Goal: Task Accomplishment & Management: Use online tool/utility

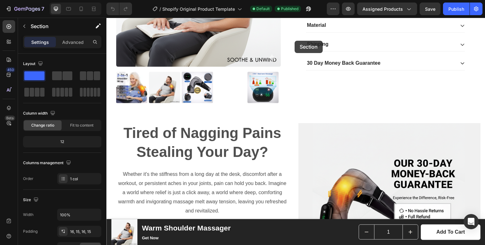
scroll to position [140, 0]
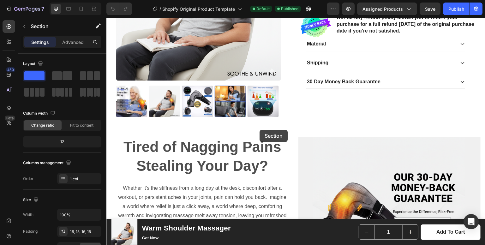
drag, startPoint x: 324, startPoint y: 102, endPoint x: 260, endPoint y: 131, distance: 70.2
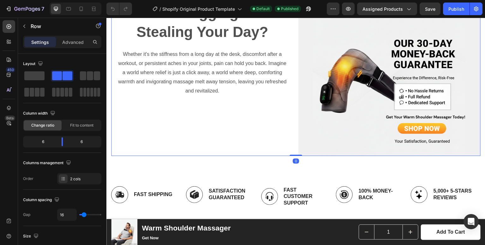
scroll to position [274, 0]
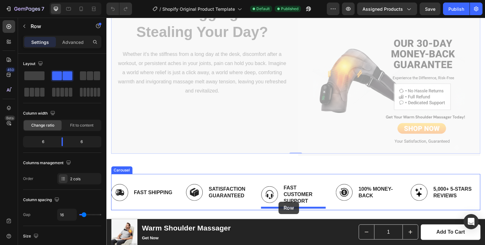
drag, startPoint x: 273, startPoint y: 115, endPoint x: 278, endPoint y: 202, distance: 86.7
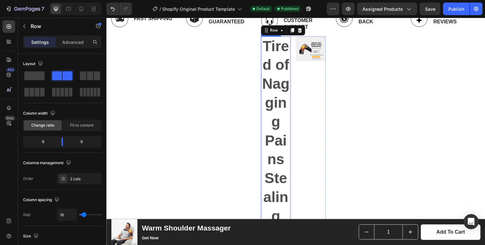
scroll to position [290, 0]
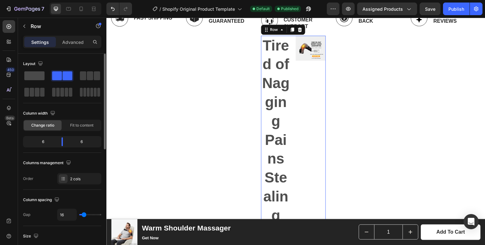
click at [35, 75] on span at bounding box center [34, 75] width 20 height 9
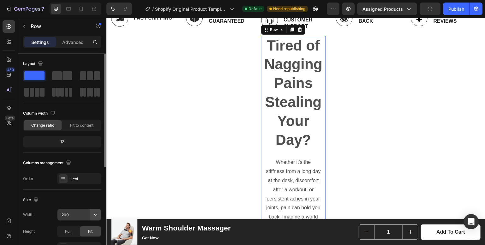
click at [92, 215] on icon "button" at bounding box center [95, 215] width 6 height 6
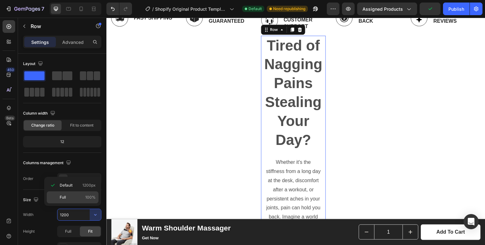
click at [65, 194] on span "Full" at bounding box center [63, 197] width 6 height 6
type input "100%"
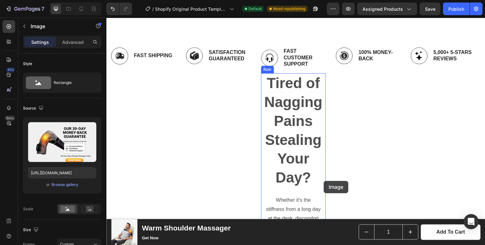
scroll to position [260, 0]
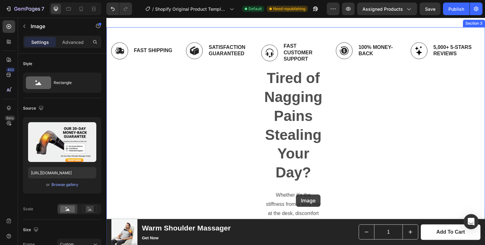
drag, startPoint x: 278, startPoint y: 145, endPoint x: 295, endPoint y: 195, distance: 52.3
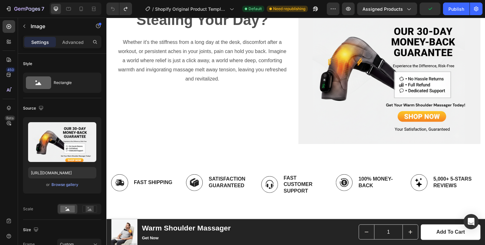
scroll to position [285, 0]
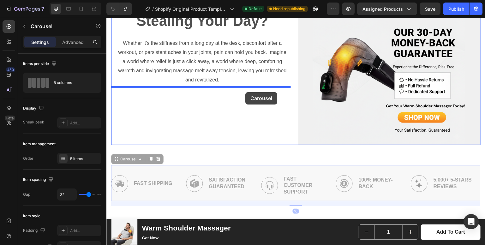
drag, startPoint x: 254, startPoint y: 163, endPoint x: 245, endPoint y: 92, distance: 71.0
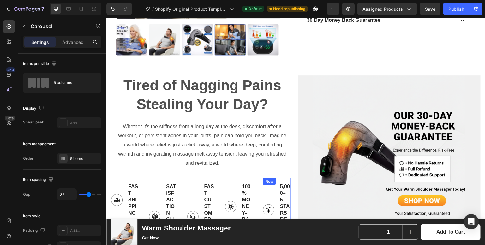
scroll to position [201, 0]
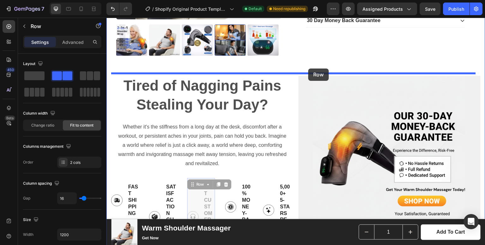
drag, startPoint x: 212, startPoint y: 175, endPoint x: 308, endPoint y: 69, distance: 143.7
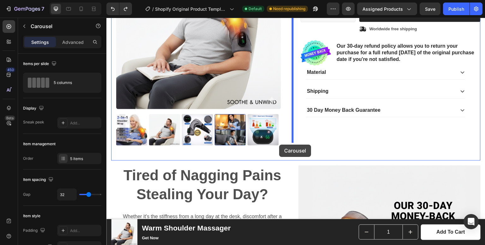
scroll to position [78, 0]
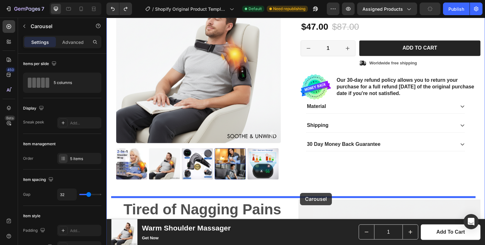
drag, startPoint x: 180, startPoint y: 149, endPoint x: 300, endPoint y: 193, distance: 128.4
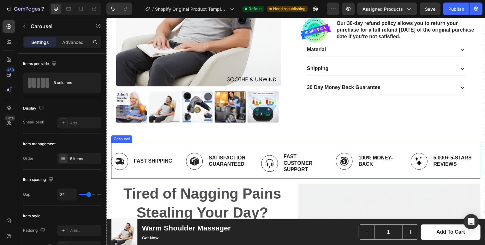
scroll to position [176, 0]
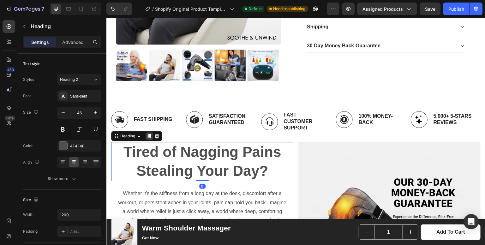
click at [148, 134] on icon at bounding box center [149, 136] width 5 height 5
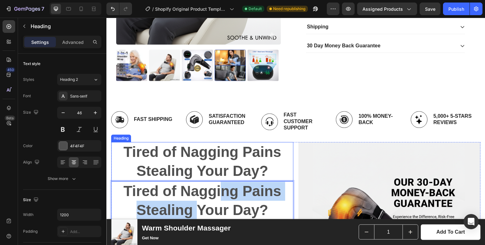
drag, startPoint x: 194, startPoint y: 200, endPoint x: 216, endPoint y: 182, distance: 28.5
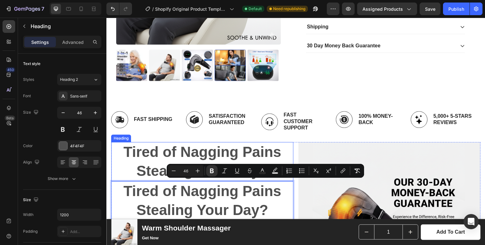
drag, startPoint x: 249, startPoint y: 197, endPoint x: 247, endPoint y: 161, distance: 36.7
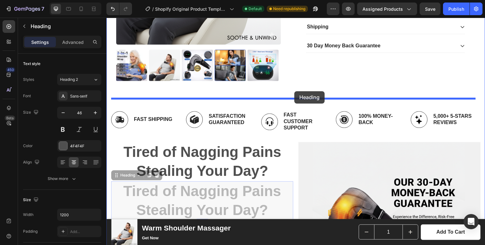
drag, startPoint x: 260, startPoint y: 195, endPoint x: 294, endPoint y: 91, distance: 109.5
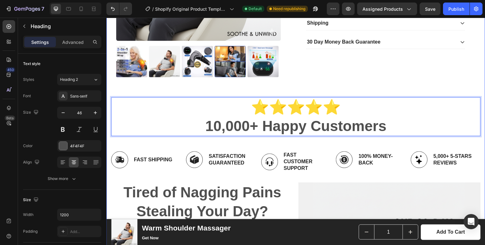
scroll to position [179, 0]
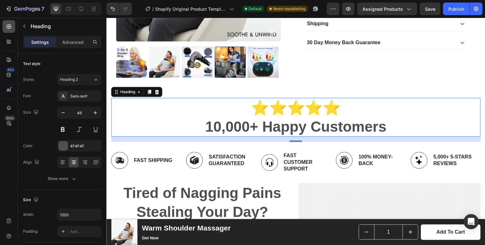
click at [11, 29] on icon at bounding box center [9, 26] width 6 height 6
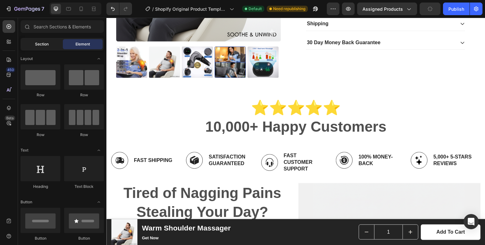
click at [41, 41] on div "Section" at bounding box center [42, 44] width 40 height 10
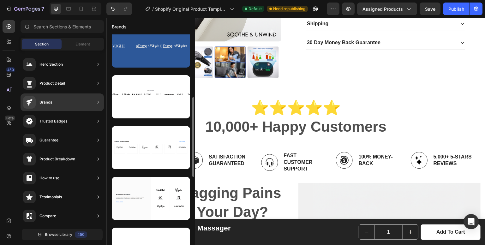
scroll to position [345, 0]
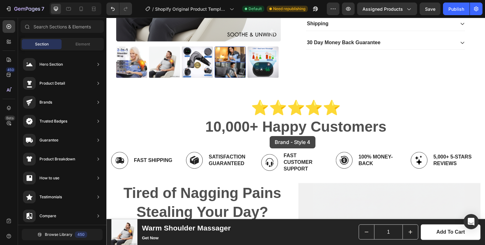
drag, startPoint x: 245, startPoint y: 236, endPoint x: 270, endPoint y: 137, distance: 102.7
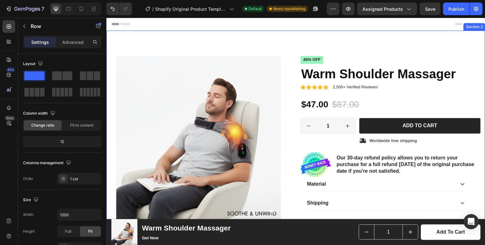
scroll to position [0, 0]
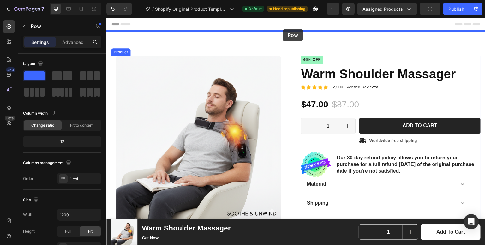
drag, startPoint x: 300, startPoint y: 112, endPoint x: 282, endPoint y: 31, distance: 83.0
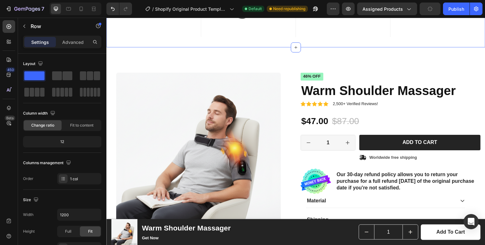
scroll to position [158, 0]
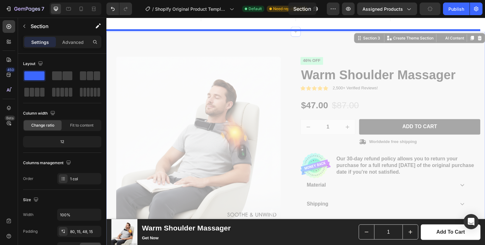
drag, startPoint x: 287, startPoint y: 48, endPoint x: 288, endPoint y: 3, distance: 45.5
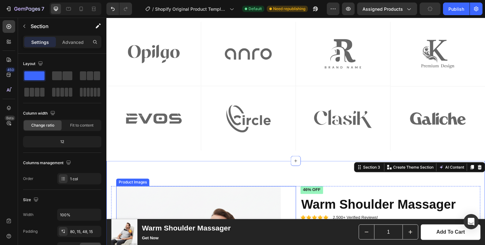
scroll to position [28, 0]
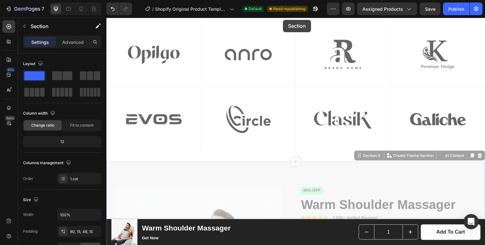
drag, startPoint x: 290, startPoint y: 172, endPoint x: 283, endPoint y: 20, distance: 152.4
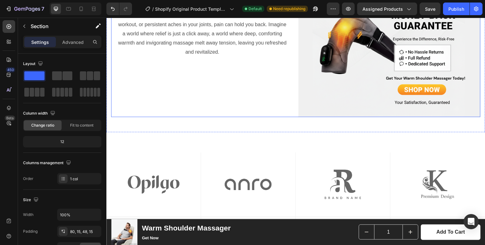
scroll to position [398, 0]
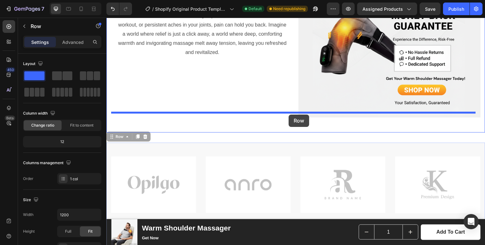
drag, startPoint x: 289, startPoint y: 139, endPoint x: 289, endPoint y: 115, distance: 24.6
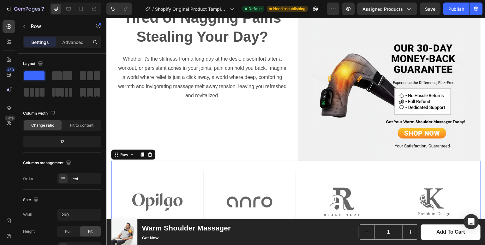
scroll to position [348, 0]
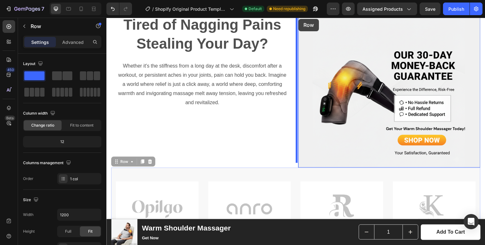
drag, startPoint x: 291, startPoint y: 167, endPoint x: 299, endPoint y: 19, distance: 148.3
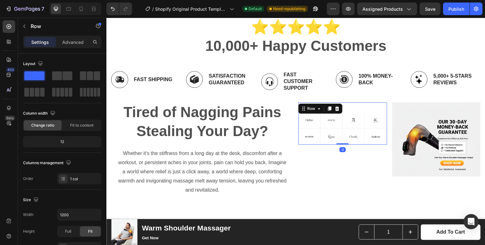
scroll to position [260, 0]
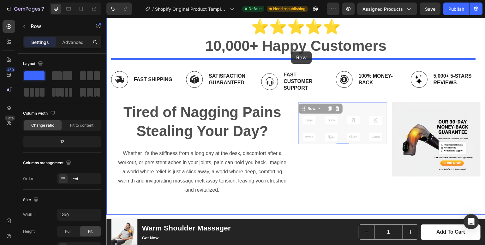
drag, startPoint x: 359, startPoint y: 103, endPoint x: 291, endPoint y: 51, distance: 84.7
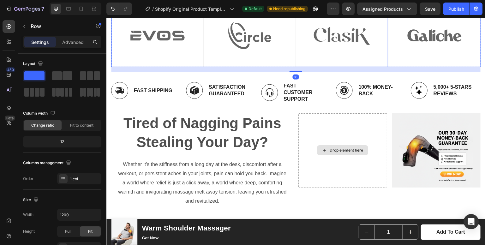
scroll to position [390, 0]
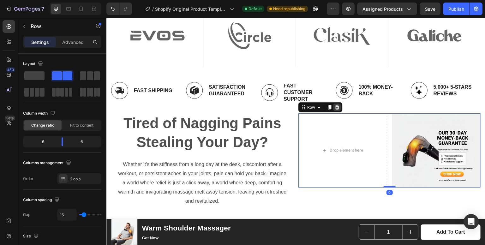
click at [335, 105] on icon at bounding box center [337, 107] width 4 height 4
click at [37, 77] on span at bounding box center [34, 75] width 20 height 9
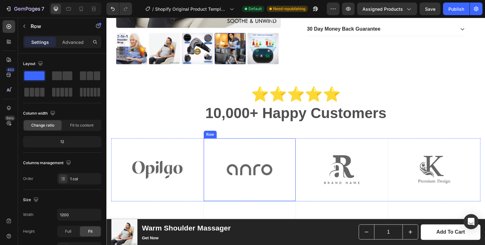
scroll to position [195, 0]
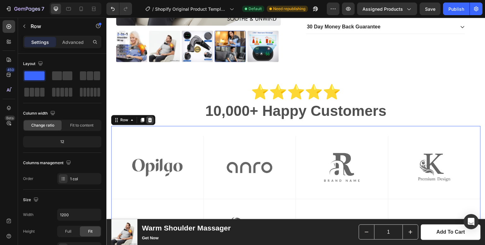
click at [151, 117] on icon at bounding box center [149, 119] width 5 height 5
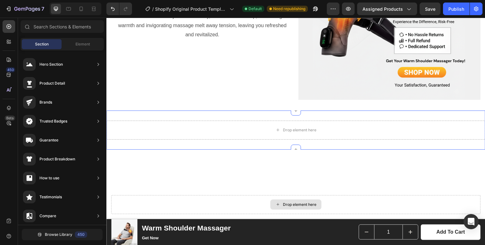
scroll to position [416, 0]
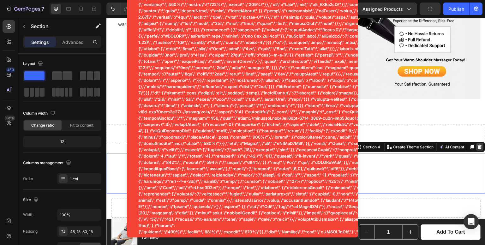
click at [477, 145] on icon at bounding box center [479, 147] width 5 height 5
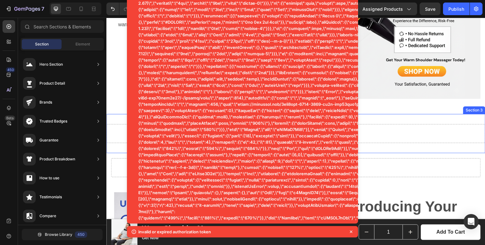
click at [400, 129] on div "Drop element here" at bounding box center [295, 133] width 379 height 19
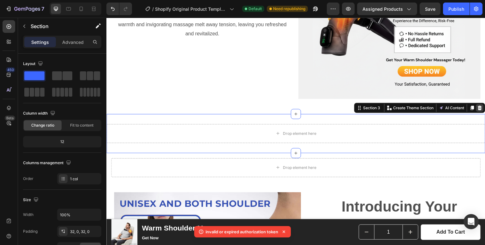
click at [478, 105] on icon at bounding box center [480, 107] width 4 height 4
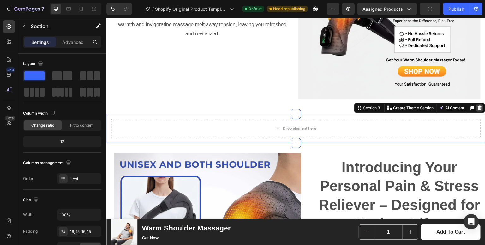
click at [477, 105] on icon at bounding box center [479, 107] width 5 height 5
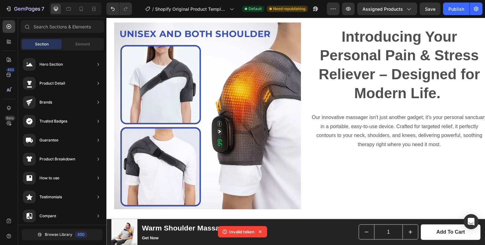
scroll to position [513, 0]
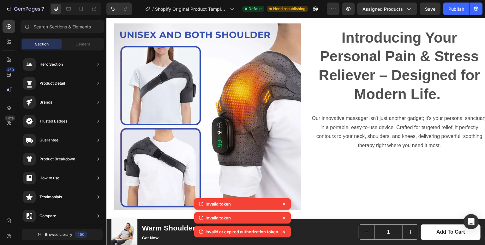
click at [284, 201] on icon at bounding box center [284, 204] width 6 height 6
click at [283, 201] on icon at bounding box center [284, 204] width 6 height 6
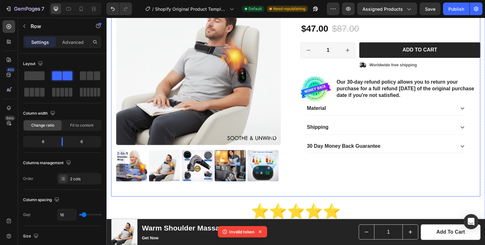
scroll to position [76, 0]
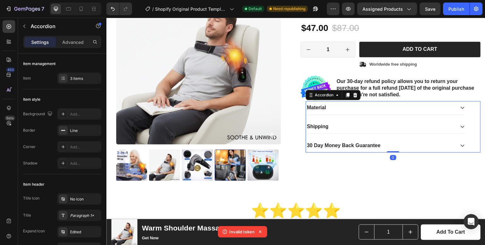
click at [461, 108] on icon at bounding box center [463, 108] width 4 height 2
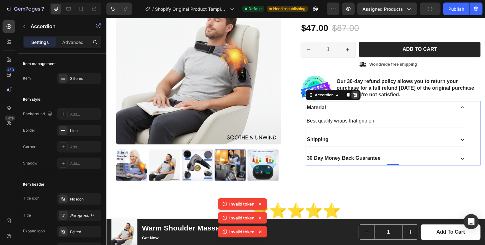
click at [351, 91] on div at bounding box center [355, 95] width 8 height 8
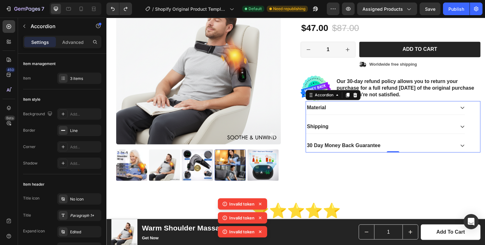
click at [343, 113] on div "Material" at bounding box center [385, 108] width 159 height 14
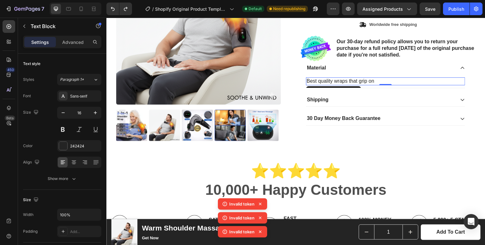
scroll to position [116, 0]
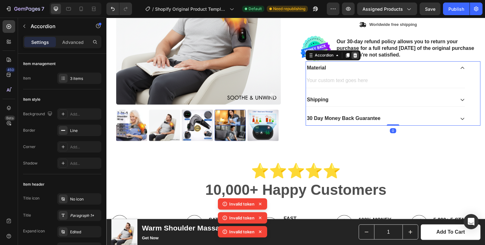
click at [353, 56] on icon at bounding box center [355, 55] width 5 height 5
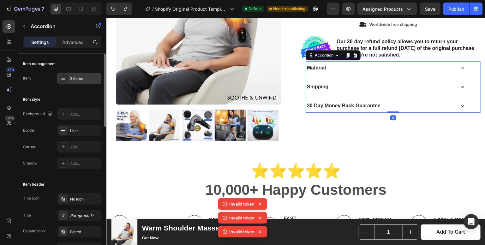
click at [73, 77] on div "3 items" at bounding box center [85, 79] width 30 height 6
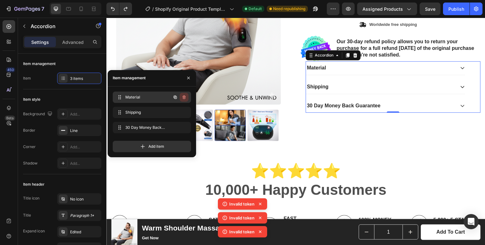
click at [183, 99] on icon "button" at bounding box center [184, 97] width 5 height 5
click at [182, 95] on div "Delete" at bounding box center [180, 97] width 12 height 6
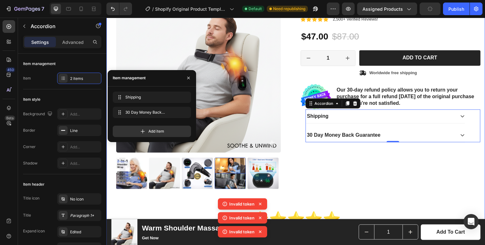
scroll to position [68, 0]
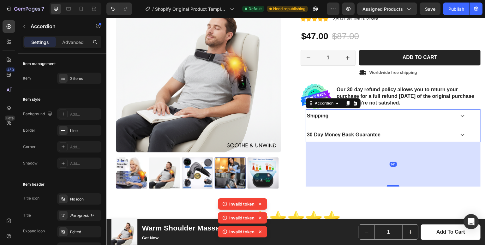
drag, startPoint x: 389, startPoint y: 141, endPoint x: 397, endPoint y: 185, distance: 45.2
click at [397, 142] on div "141" at bounding box center [393, 142] width 175 height 0
type input "100%"
type input "100"
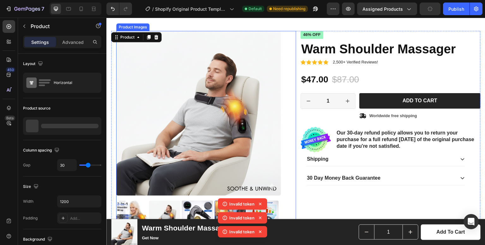
scroll to position [25, 0]
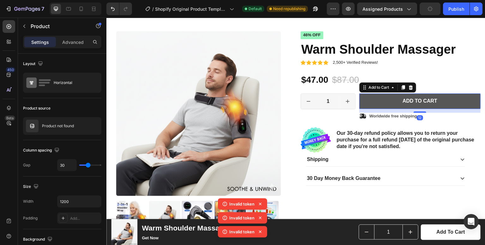
click at [382, 106] on button "Add to cart" at bounding box center [419, 100] width 121 height 15
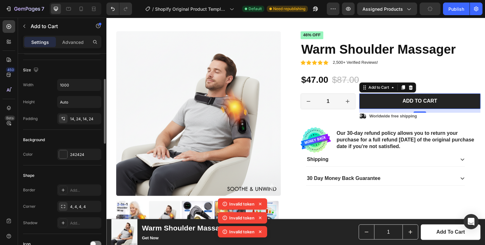
scroll to position [80, 0]
click at [81, 152] on div "242424" at bounding box center [79, 154] width 18 height 6
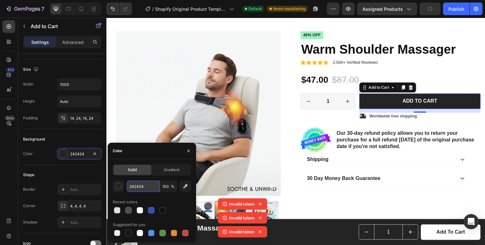
click at [142, 187] on input "242424" at bounding box center [143, 186] width 33 height 11
paste input "FF9100"
type input "FF9100"
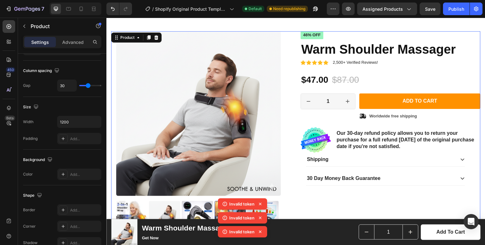
click at [325, 206] on div "Icon Icon Icon Icon Icon Icon List 200+ Verified Reviews! Text Block Row 46% of…" at bounding box center [391, 139] width 180 height 216
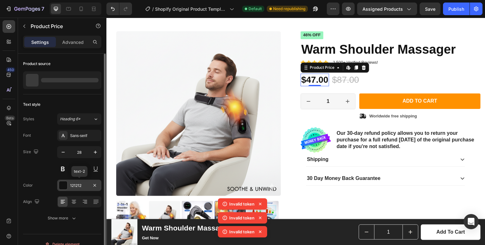
click at [75, 183] on div "121212" at bounding box center [79, 186] width 18 height 6
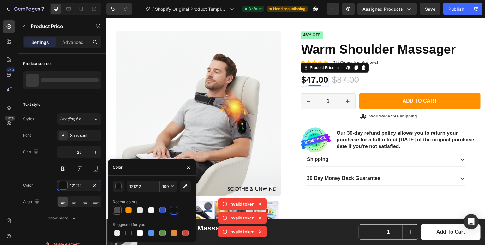
click at [115, 210] on div at bounding box center [117, 210] width 6 height 6
click at [126, 210] on div at bounding box center [128, 210] width 6 height 6
click at [151, 211] on div at bounding box center [151, 210] width 6 height 6
click at [173, 210] on div at bounding box center [174, 210] width 6 height 6
type input "121212"
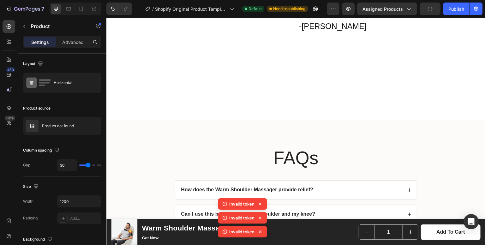
scroll to position [1476, 0]
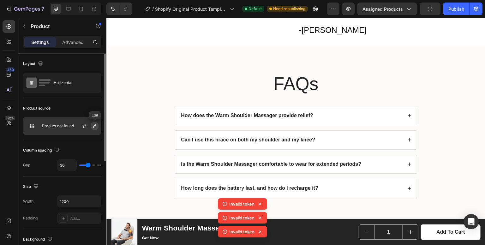
click at [97, 126] on icon "button" at bounding box center [94, 125] width 5 height 5
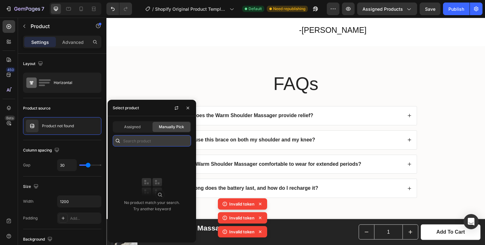
click at [133, 139] on input "text" at bounding box center [152, 140] width 78 height 11
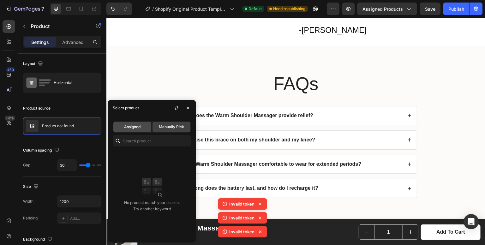
click at [135, 131] on div "Assigned" at bounding box center [132, 127] width 38 height 10
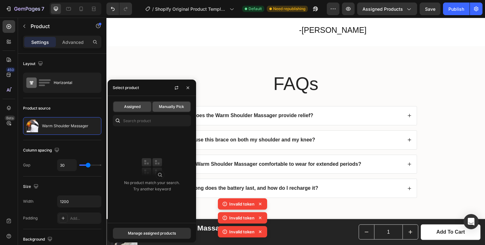
click at [170, 109] on span "Manually Pick" at bounding box center [171, 107] width 25 height 6
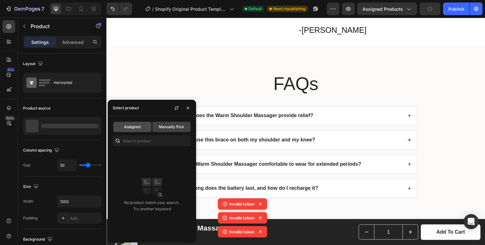
click at [139, 127] on span "Assigned" at bounding box center [132, 127] width 16 height 6
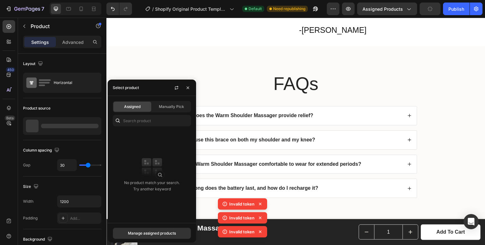
click at [144, 127] on div "Assigned Manually Pick No product match your search. Try another keyword" at bounding box center [152, 159] width 88 height 127
click at [157, 231] on div "Manage assigned products" at bounding box center [152, 233] width 48 height 6
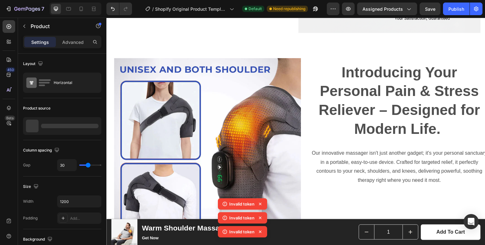
scroll to position [481, 0]
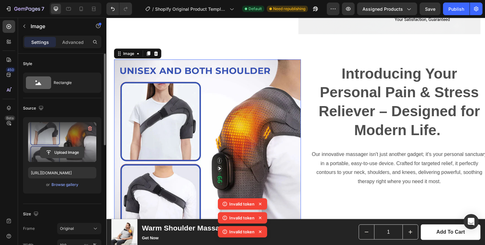
click at [67, 151] on input "file" at bounding box center [62, 152] width 44 height 11
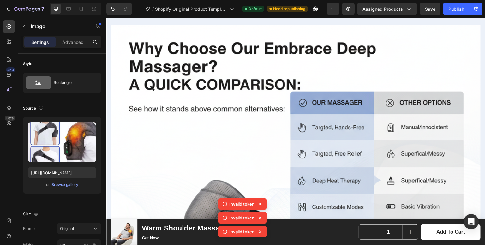
scroll to position [744, 0]
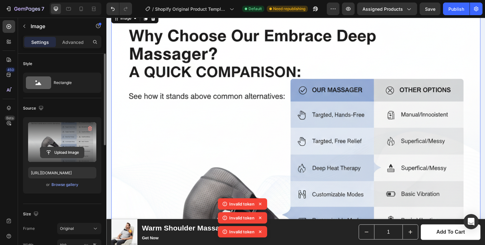
click at [61, 156] on input "file" at bounding box center [62, 152] width 44 height 11
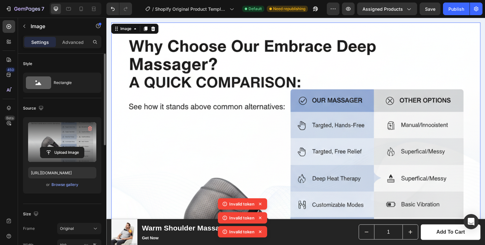
scroll to position [748, 0]
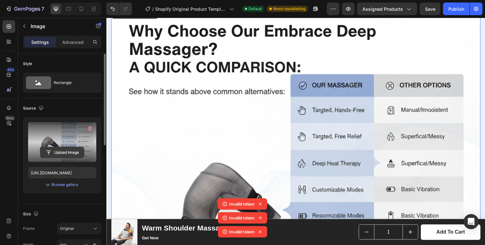
click at [56, 153] on input "file" at bounding box center [62, 152] width 44 height 11
click at [258, 201] on icon at bounding box center [260, 204] width 6 height 6
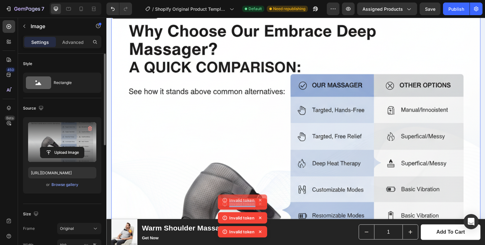
click at [258, 200] on div "Invalid token" at bounding box center [242, 199] width 49 height 11
click at [258, 201] on icon at bounding box center [260, 204] width 6 height 6
click at [258, 200] on div "Invalid token" at bounding box center [242, 199] width 49 height 11
click at [258, 201] on icon at bounding box center [260, 204] width 6 height 6
click at [258, 200] on div "Invalid token" at bounding box center [242, 199] width 49 height 11
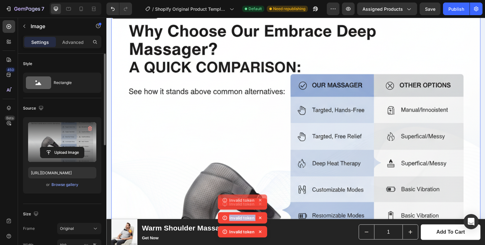
click at [258, 201] on icon at bounding box center [260, 204] width 6 height 6
click at [258, 200] on div "Invalid token" at bounding box center [242, 199] width 49 height 11
click at [258, 201] on icon at bounding box center [260, 204] width 6 height 6
click at [258, 200] on div "Invalid token" at bounding box center [242, 199] width 49 height 11
click at [260, 201] on icon at bounding box center [260, 204] width 6 height 6
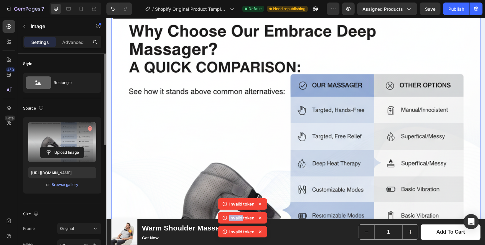
click at [260, 201] on icon at bounding box center [260, 204] width 6 height 6
click at [260, 198] on div "Invalid token Invalid token Invalid token Invalid token" at bounding box center [242, 212] width 49 height 56
click at [260, 201] on icon at bounding box center [260, 204] width 6 height 6
click at [260, 198] on icon at bounding box center [260, 200] width 6 height 6
click at [260, 201] on icon at bounding box center [260, 204] width 6 height 6
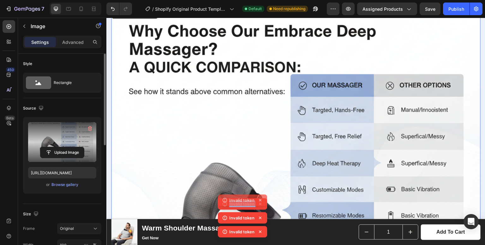
drag, startPoint x: 260, startPoint y: 198, endPoint x: 253, endPoint y: 63, distance: 134.6
click at [260, 198] on icon at bounding box center [260, 200] width 6 height 6
click at [454, 10] on div "Publish" at bounding box center [456, 9] width 16 height 7
click at [458, 7] on div "Publish" at bounding box center [456, 9] width 16 height 7
click at [280, 194] on img at bounding box center [295, 191] width 369 height 369
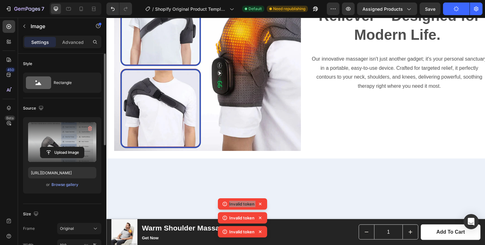
scroll to position [0, 0]
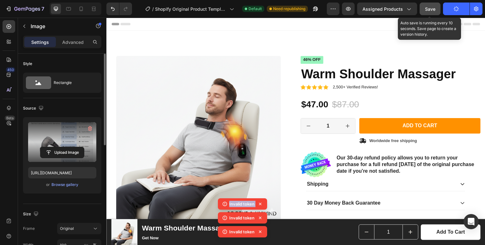
click at [429, 7] on span "Save" at bounding box center [430, 8] width 10 height 5
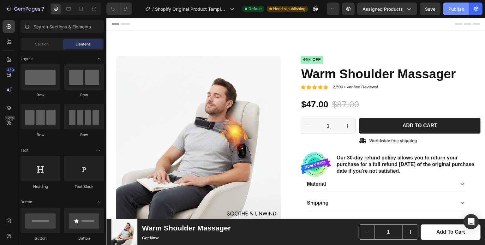
click at [454, 3] on button "Publish" at bounding box center [456, 9] width 27 height 13
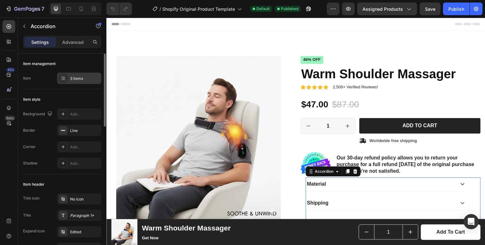
click at [79, 75] on div "3 items" at bounding box center [79, 78] width 44 height 11
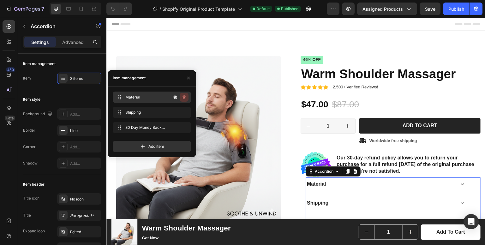
click at [186, 97] on icon "button" at bounding box center [184, 97] width 5 height 5
click at [177, 97] on div "Delete" at bounding box center [180, 97] width 12 height 6
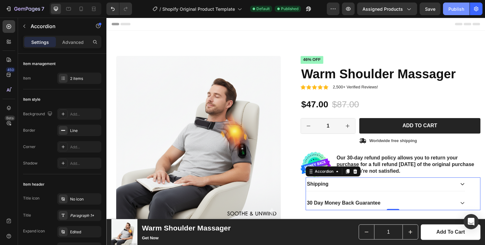
click at [456, 6] on div "Publish" at bounding box center [456, 9] width 16 height 7
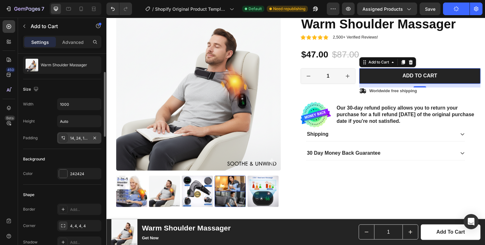
scroll to position [60, 0]
click at [80, 171] on div "242424" at bounding box center [79, 174] width 18 height 6
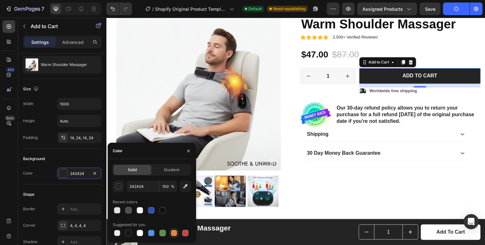
click at [173, 232] on div at bounding box center [174, 233] width 6 height 6
type input "E4893A"
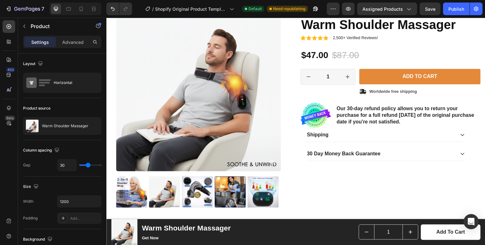
scroll to position [0, 0]
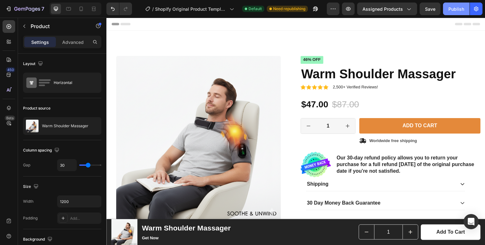
click at [460, 7] on div "Publish" at bounding box center [456, 9] width 16 height 7
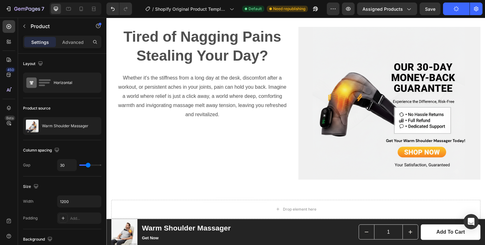
scroll to position [336, 0]
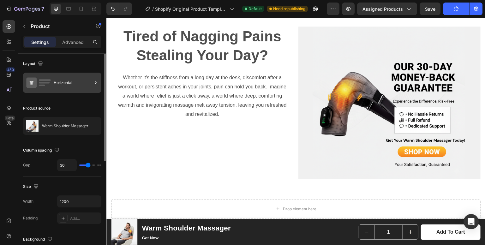
click at [98, 81] on icon at bounding box center [95, 83] width 6 height 6
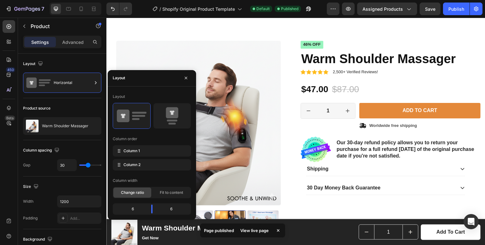
scroll to position [11, 0]
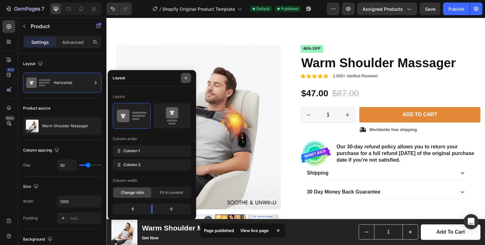
click at [189, 78] on button "button" at bounding box center [186, 78] width 10 height 10
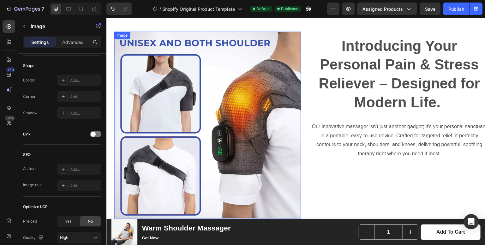
scroll to position [0, 0]
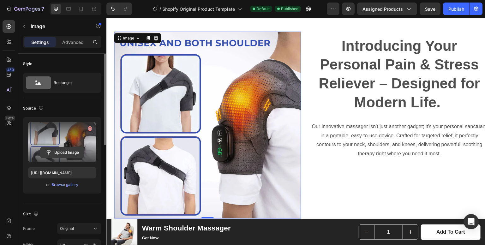
click at [66, 151] on input "file" at bounding box center [62, 152] width 44 height 11
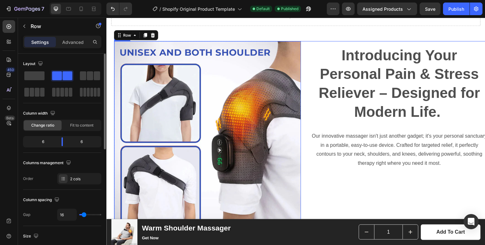
scroll to position [537, 0]
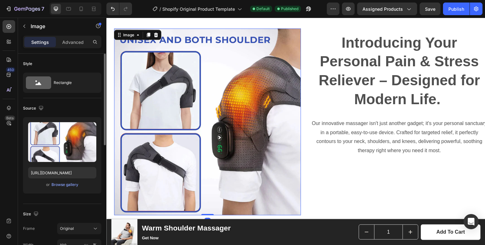
click at [189, 170] on img at bounding box center [207, 121] width 187 height 187
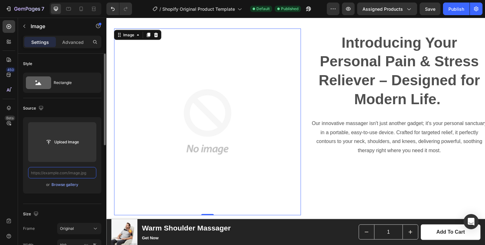
scroll to position [0, 0]
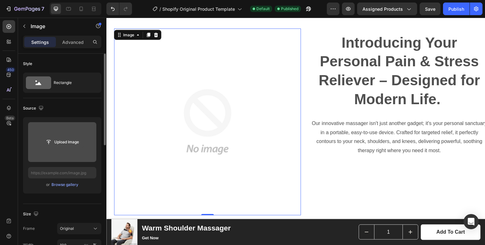
click at [63, 144] on input "file" at bounding box center [62, 142] width 44 height 11
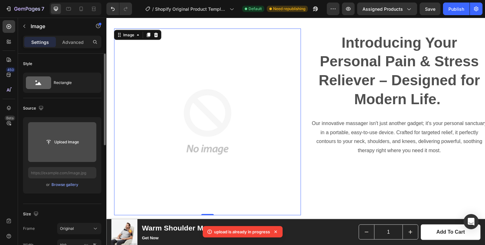
click at [70, 148] on input "file" at bounding box center [62, 142] width 68 height 40
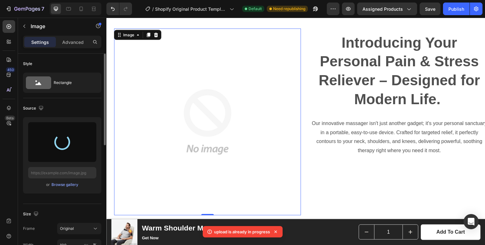
click at [277, 229] on icon at bounding box center [275, 232] width 6 height 6
type input "https://cdn.shopify.com/s/files/1/0952/7974/3292/files/gempages_585662622863458…"
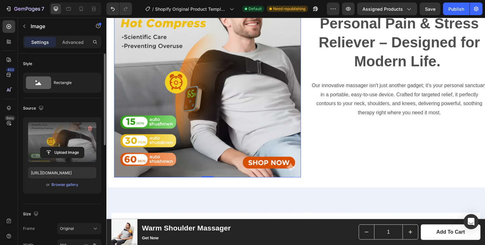
scroll to position [575, 0]
click at [450, 10] on div "Publish" at bounding box center [456, 9] width 16 height 7
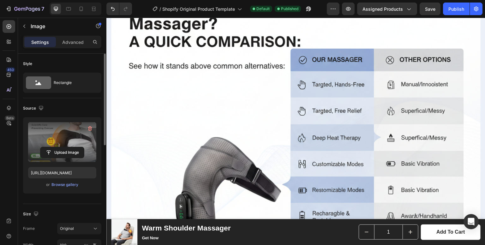
scroll to position [803, 0]
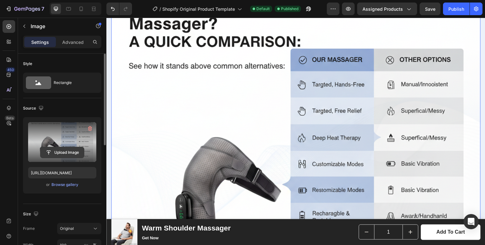
click at [63, 149] on input "file" at bounding box center [62, 152] width 44 height 11
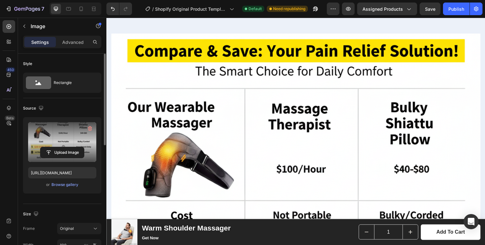
scroll to position [755, 0]
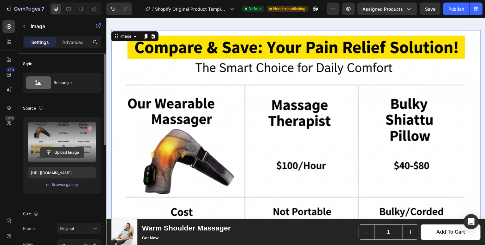
click at [62, 150] on input "file" at bounding box center [62, 152] width 44 height 11
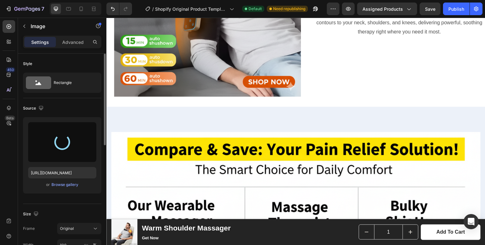
type input "https://cdn.shopify.com/s/files/1/0952/7974/3292/files/gempages_585662622863458…"
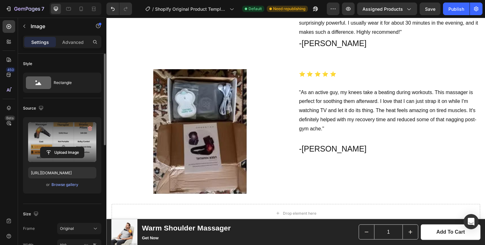
scroll to position [1247, 0]
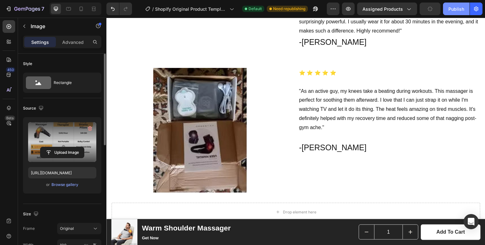
click at [455, 8] on div "Publish" at bounding box center [456, 9] width 16 height 7
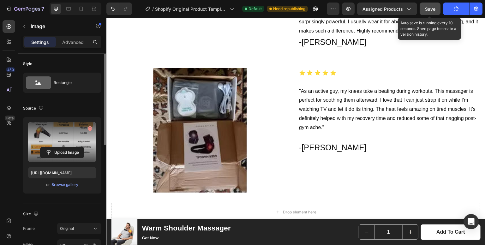
click at [438, 10] on button "Save" at bounding box center [430, 9] width 21 height 13
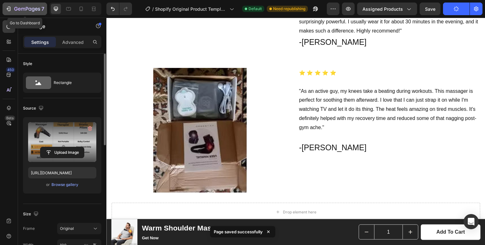
click at [20, 10] on icon "button" at bounding box center [27, 9] width 26 height 5
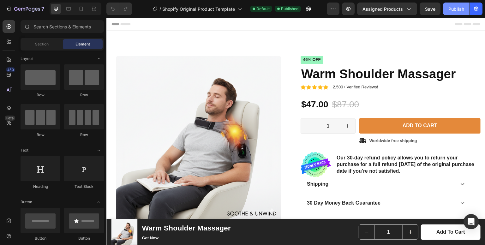
click at [448, 8] on button "Publish" at bounding box center [456, 9] width 27 height 13
click at [26, 13] on button "7" at bounding box center [25, 9] width 45 height 13
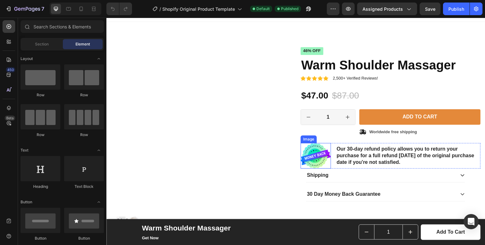
scroll to position [61, 0]
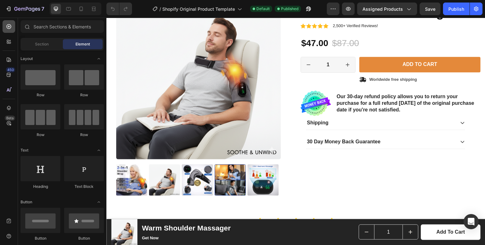
click at [9, 27] on icon at bounding box center [9, 26] width 6 height 6
click at [36, 41] on span "Section" at bounding box center [42, 44] width 14 height 6
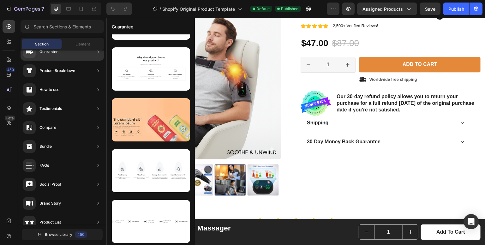
scroll to position [192, 0]
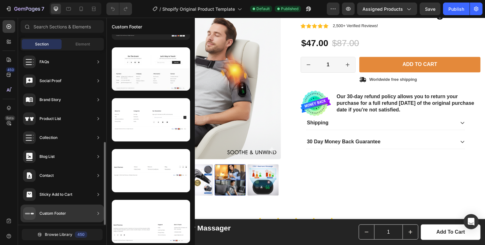
click at [68, 213] on div "Custom Footer" at bounding box center [62, 214] width 83 height 18
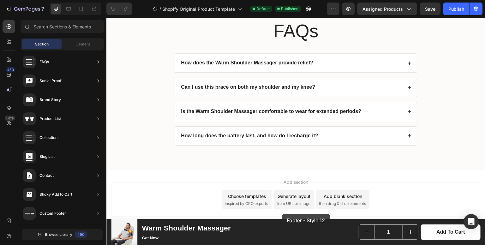
scroll to position [1692, 0]
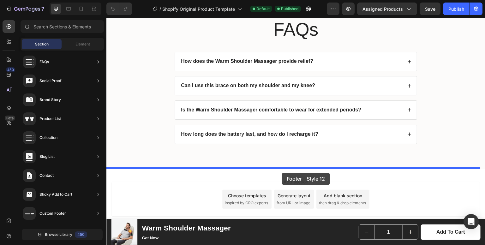
drag, startPoint x: 261, startPoint y: 143, endPoint x: 282, endPoint y: 173, distance: 36.3
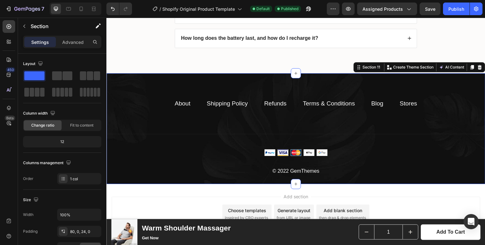
scroll to position [1802, 0]
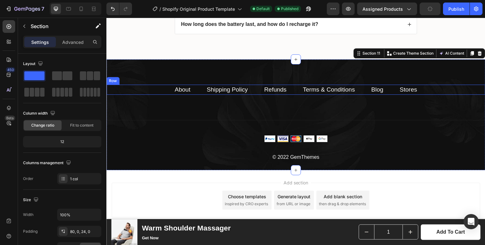
click at [256, 87] on div "About Text block Shipping Policy Text block Refunds Text block Terms & Conditio…" at bounding box center [295, 90] width 379 height 10
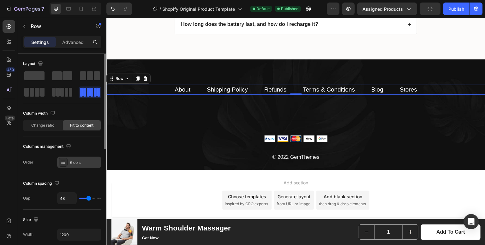
click at [77, 165] on div "6 cols" at bounding box center [85, 163] width 30 height 6
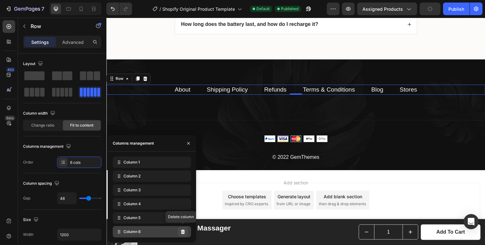
click at [182, 231] on icon at bounding box center [183, 232] width 4 height 4
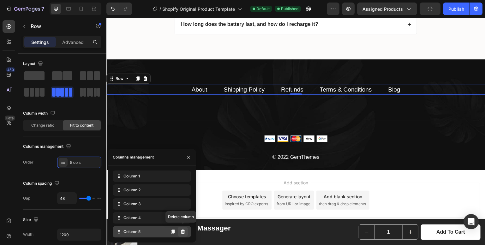
click at [183, 230] on icon at bounding box center [183, 232] width 4 height 4
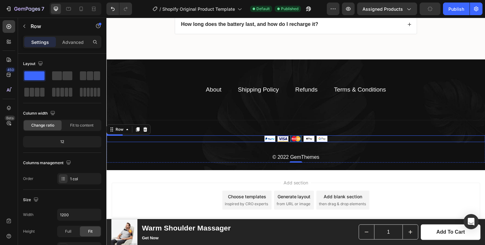
click at [335, 135] on div at bounding box center [295, 138] width 379 height 7
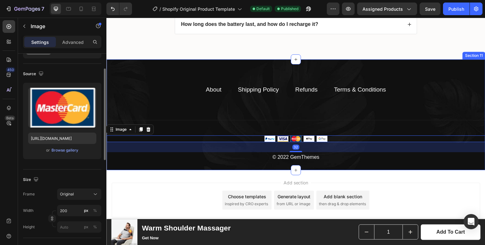
scroll to position [37, 0]
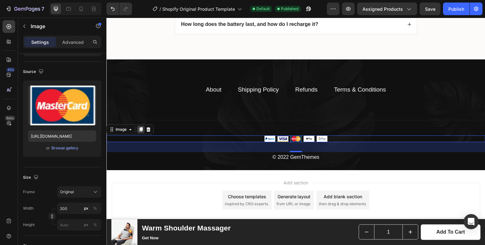
click at [139, 128] on icon at bounding box center [140, 129] width 5 height 5
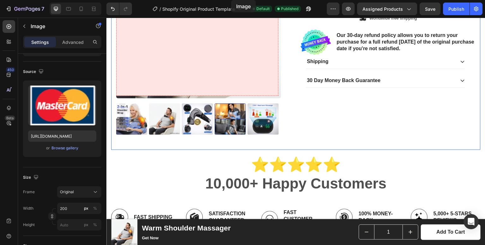
scroll to position [0, 0]
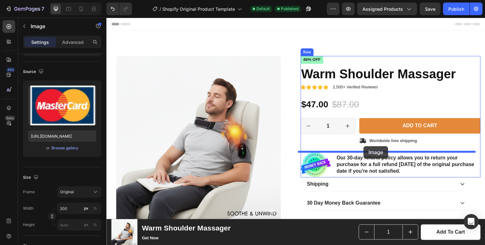
drag, startPoint x: 164, startPoint y: 155, endPoint x: 364, endPoint y: 146, distance: 200.0
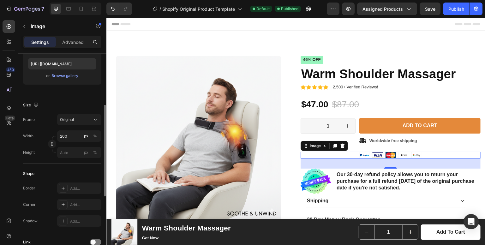
scroll to position [109, 0]
click at [50, 146] on icon "button" at bounding box center [52, 144] width 4 height 4
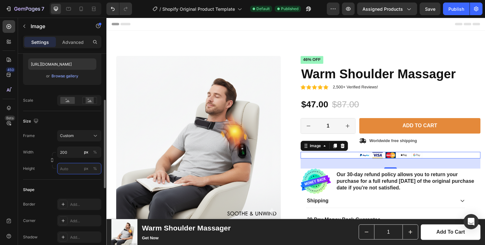
click at [80, 170] on input "px %" at bounding box center [79, 168] width 44 height 11
type input "2"
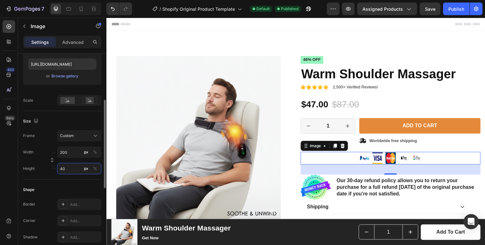
type input "4"
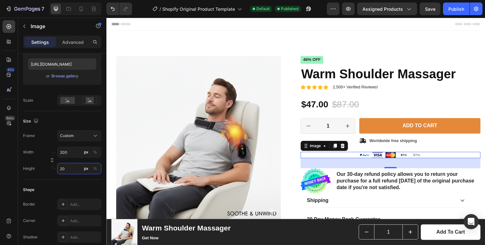
type input "20"
click at [331, 157] on div at bounding box center [391, 155] width 180 height 6
click at [390, 165] on div "32" at bounding box center [391, 163] width 180 height 10
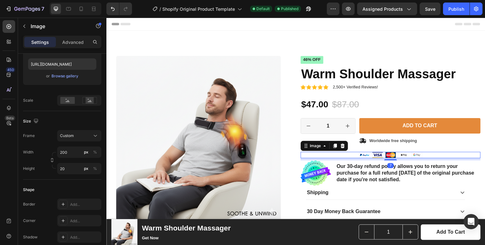
drag, startPoint x: 390, startPoint y: 166, endPoint x: 399, endPoint y: 158, distance: 12.3
click at [399, 158] on div "7" at bounding box center [391, 158] width 180 height 0
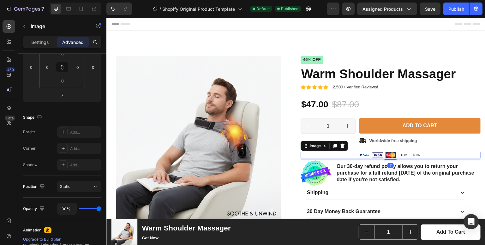
click at [346, 154] on div at bounding box center [391, 155] width 180 height 6
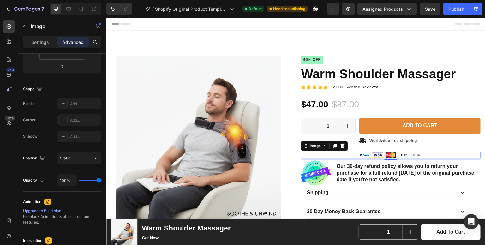
scroll to position [0, 0]
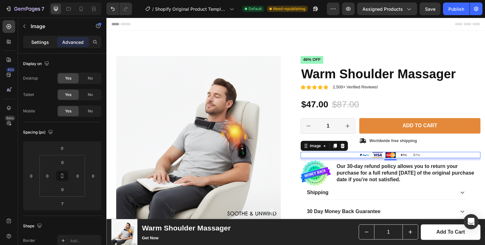
click at [36, 45] on p "Settings" at bounding box center [40, 42] width 18 height 7
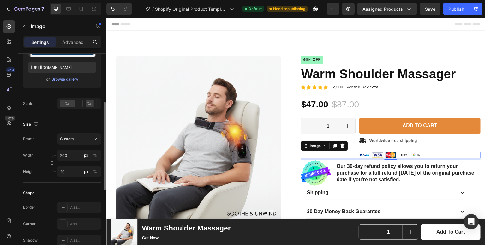
scroll to position [108, 0]
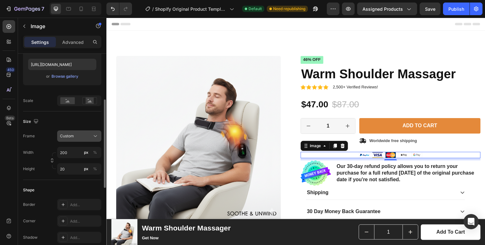
click at [83, 137] on div "Custom" at bounding box center [75, 136] width 31 height 6
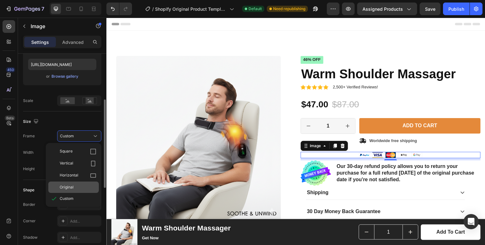
click at [73, 190] on span "Original" at bounding box center [67, 187] width 14 height 6
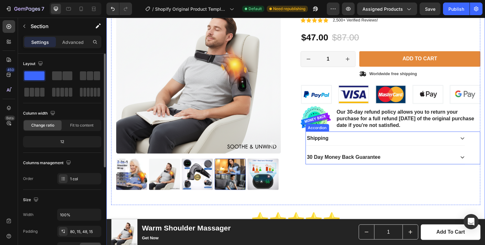
scroll to position [71, 0]
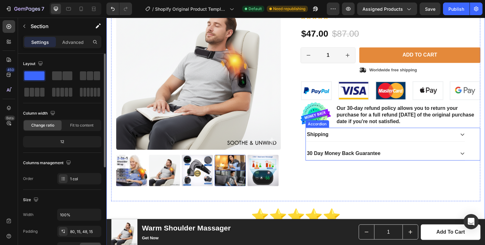
click at [357, 132] on div "Shipping" at bounding box center [380, 134] width 149 height 9
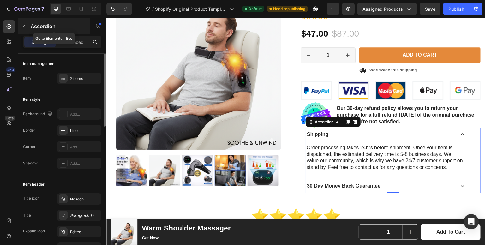
click at [30, 22] on div "Accordion" at bounding box center [54, 26] width 72 height 16
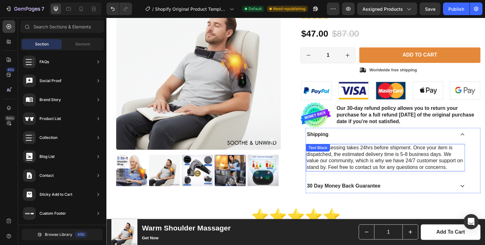
scroll to position [0, 0]
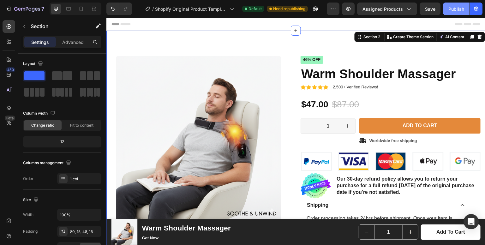
click at [457, 9] on div "Publish" at bounding box center [456, 9] width 16 height 7
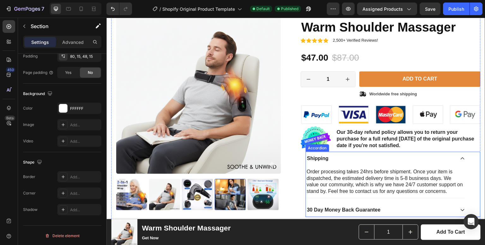
scroll to position [51, 0]
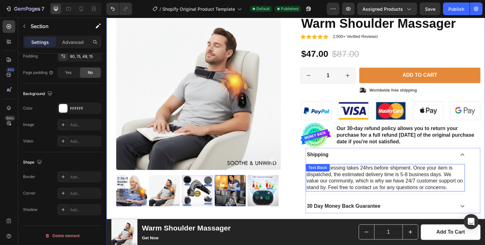
click at [370, 176] on p "Order processing takes 24hrs before shipment. Once your item is dispatched, the…" at bounding box center [386, 178] width 158 height 26
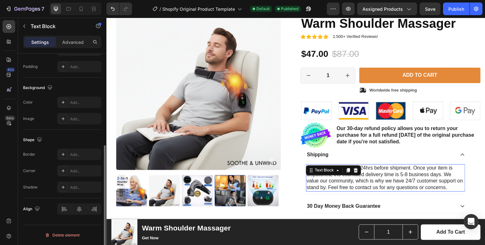
scroll to position [0, 0]
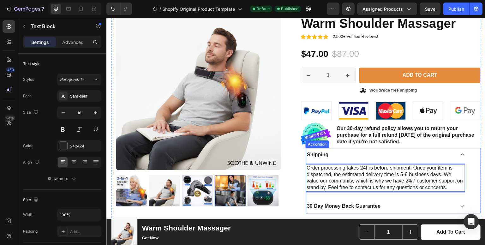
click at [460, 153] on icon at bounding box center [462, 154] width 5 height 5
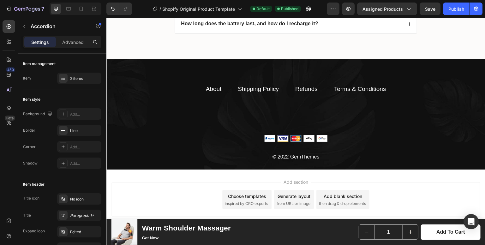
scroll to position [1881, 0]
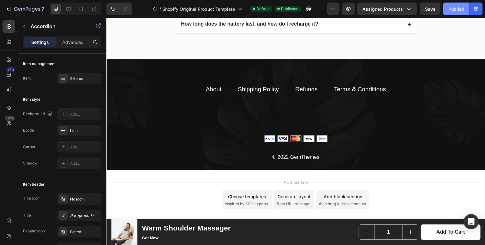
click at [453, 12] on div "Publish" at bounding box center [456, 9] width 16 height 7
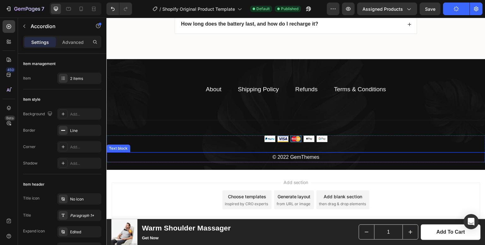
click at [300, 157] on p "© 2022 GemThemes" at bounding box center [296, 157] width 378 height 9
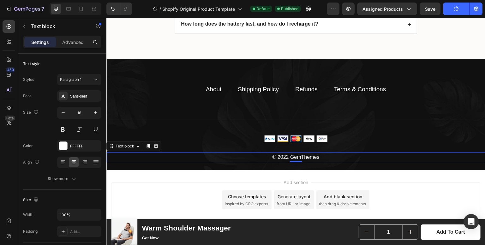
click at [286, 155] on p "© 2022 GemThemes" at bounding box center [296, 157] width 378 height 9
click at [319, 156] on p "© 2025 GemThemes" at bounding box center [296, 157] width 378 height 9
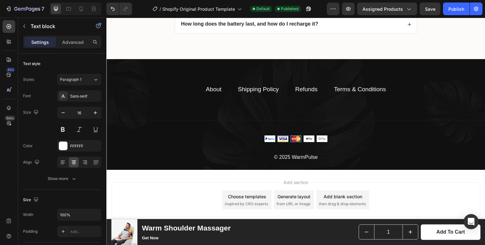
click at [343, 170] on div "Add section Choose templates inspired by CRO experts Generate layout from URL o…" at bounding box center [295, 201] width 379 height 63
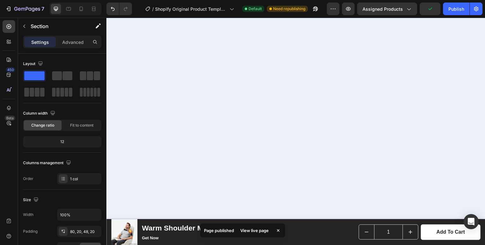
scroll to position [865, 0]
click at [453, 13] on button "Publish" at bounding box center [456, 9] width 27 height 13
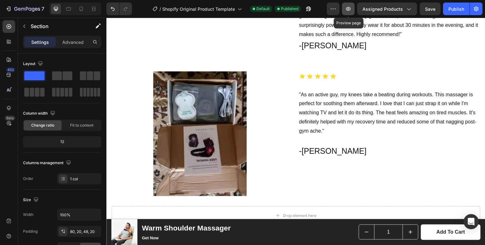
click at [348, 7] on icon "button" at bounding box center [348, 9] width 6 height 6
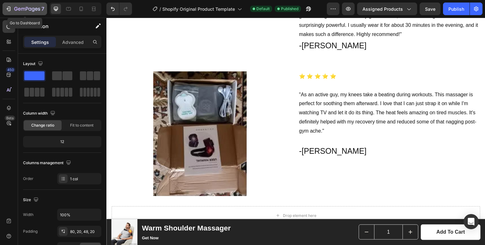
click at [29, 10] on icon "button" at bounding box center [27, 9] width 26 height 5
